Goal: Answer question/provide support: Share knowledge or assist other users

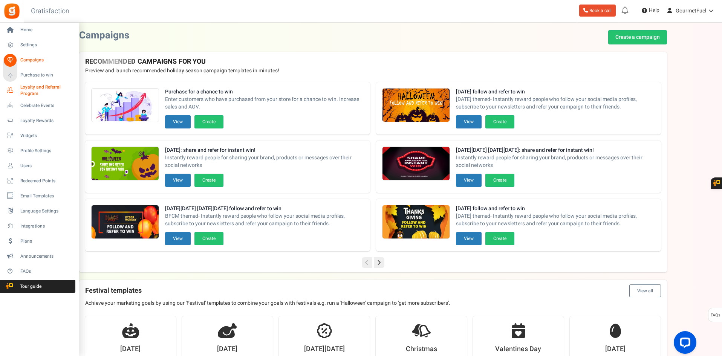
click at [49, 89] on span "Loyalty and Referral Program" at bounding box center [47, 90] width 55 height 13
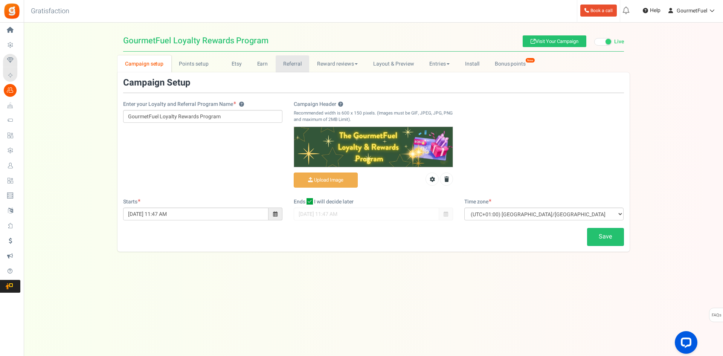
click at [295, 63] on link "Referral" at bounding box center [293, 63] width 34 height 17
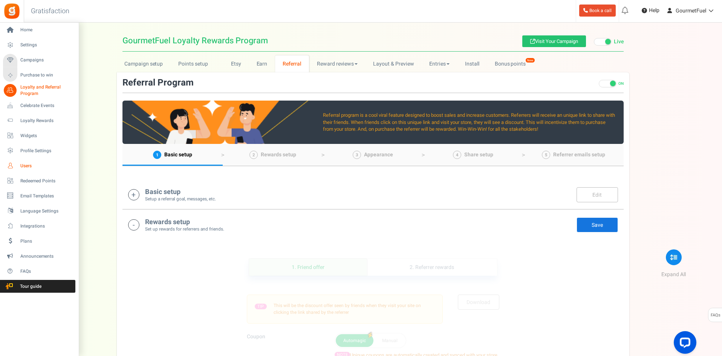
click at [19, 167] on link "Users" at bounding box center [39, 165] width 72 height 13
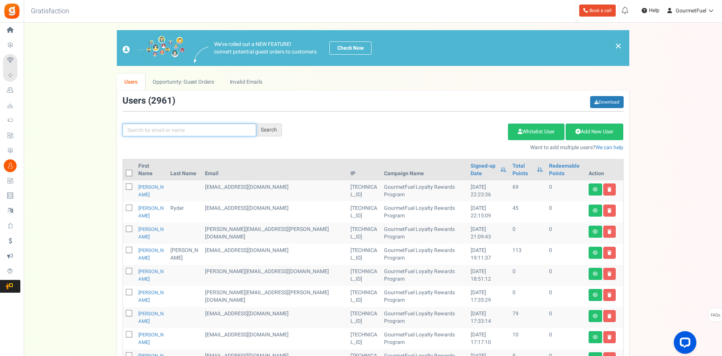
click at [153, 128] on input "text" at bounding box center [189, 130] width 134 height 13
paste input "[DOMAIN_NAME][EMAIL_ADDRESS][DOMAIN_NAME]"
type input "[DOMAIN_NAME][EMAIL_ADDRESS][DOMAIN_NAME]"
click at [262, 124] on div "Search" at bounding box center [269, 130] width 26 height 13
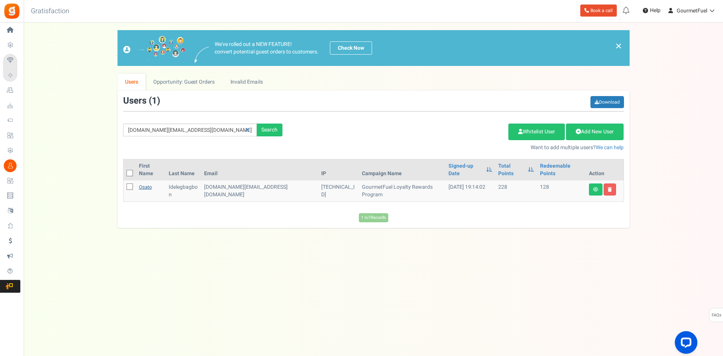
click at [148, 184] on link "Osato" at bounding box center [145, 187] width 13 height 7
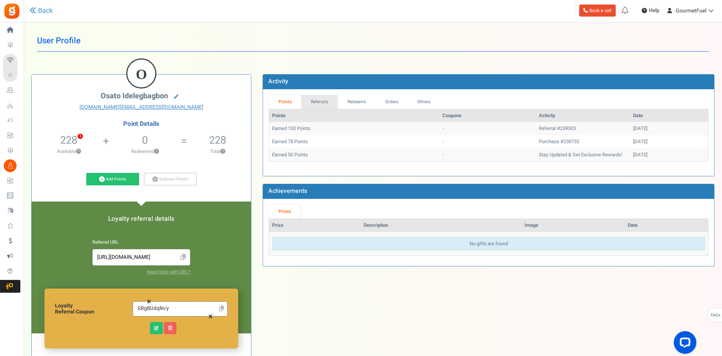
click at [316, 101] on link "Referrals" at bounding box center [319, 102] width 37 height 14
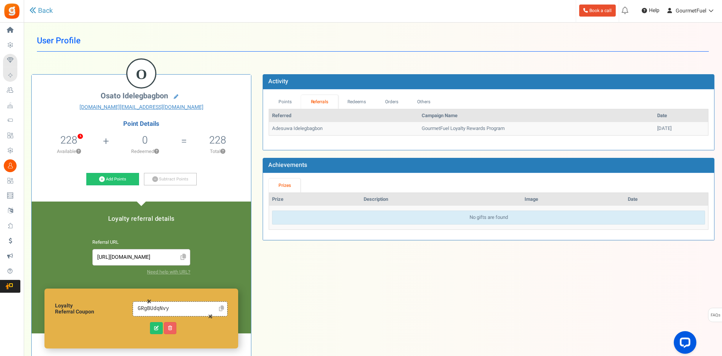
click at [222, 309] on icon at bounding box center [221, 309] width 5 height 6
